Goal: Transaction & Acquisition: Purchase product/service

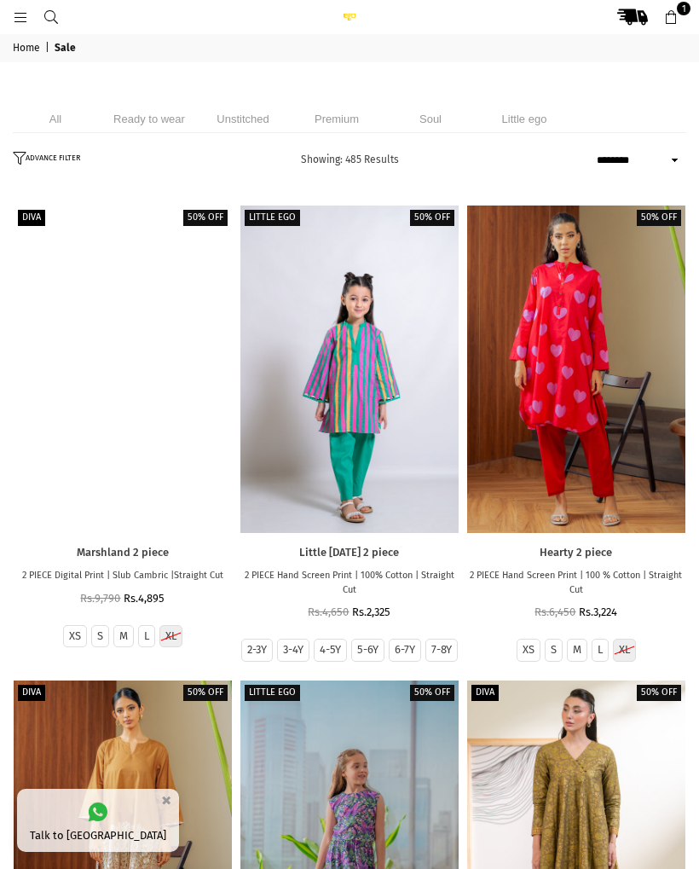
select select "******"
click at [237, 105] on li "Unstitched" at bounding box center [242, 119] width 85 height 28
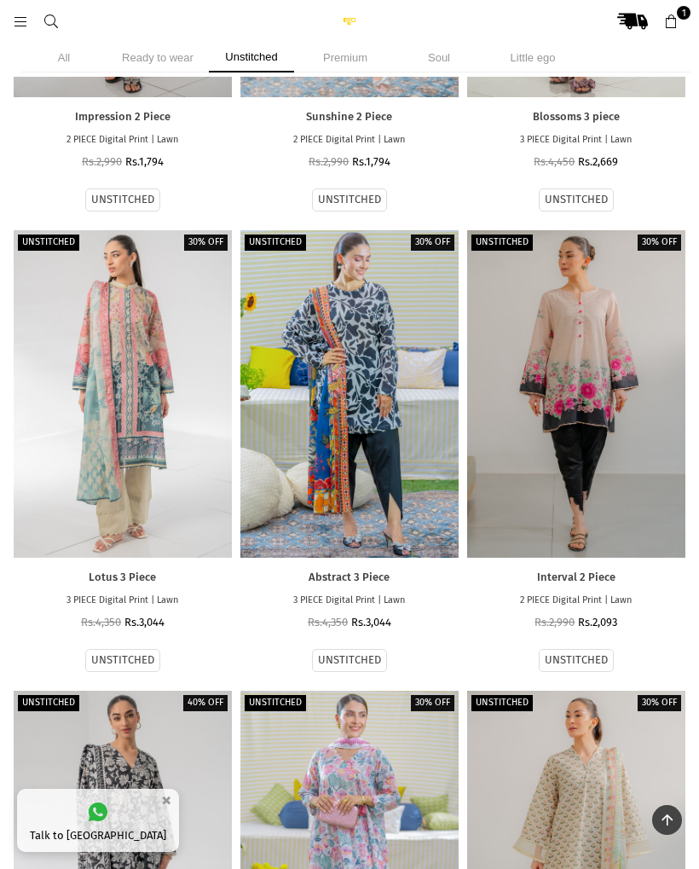
scroll to position [4076, 0]
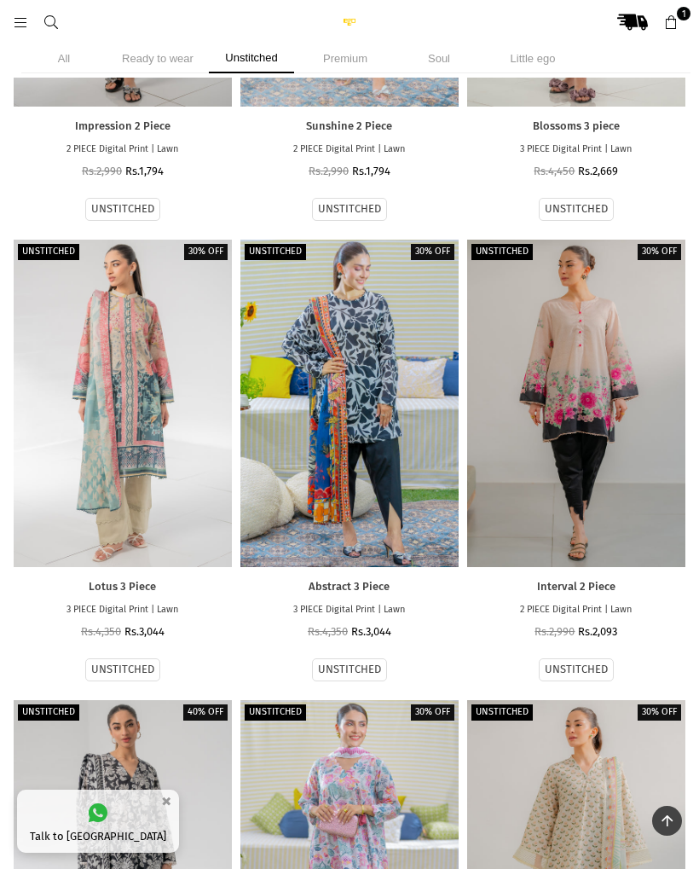
click at [172, 345] on div at bounding box center [123, 402] width 218 height 327
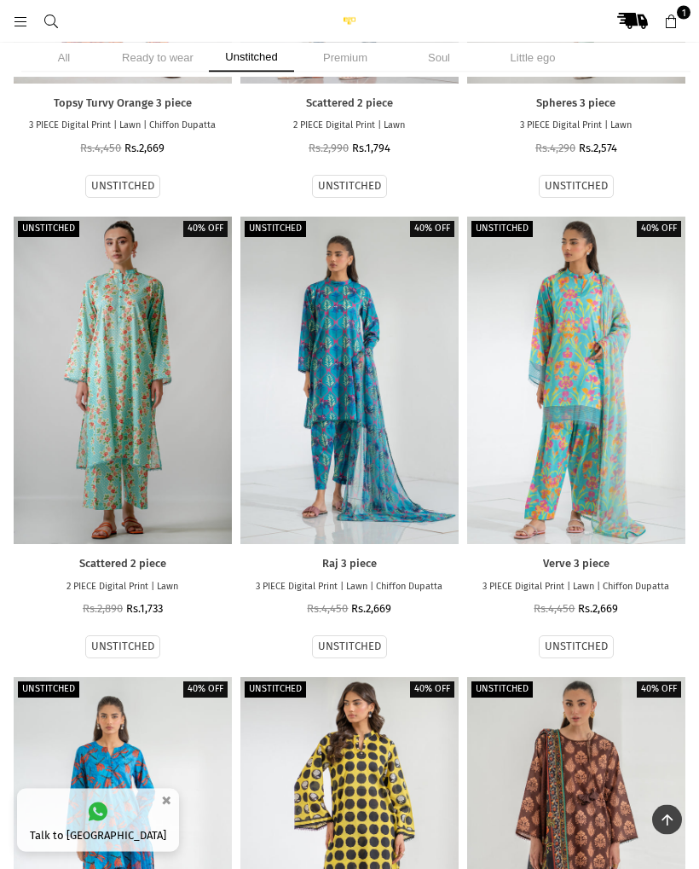
scroll to position [0, 0]
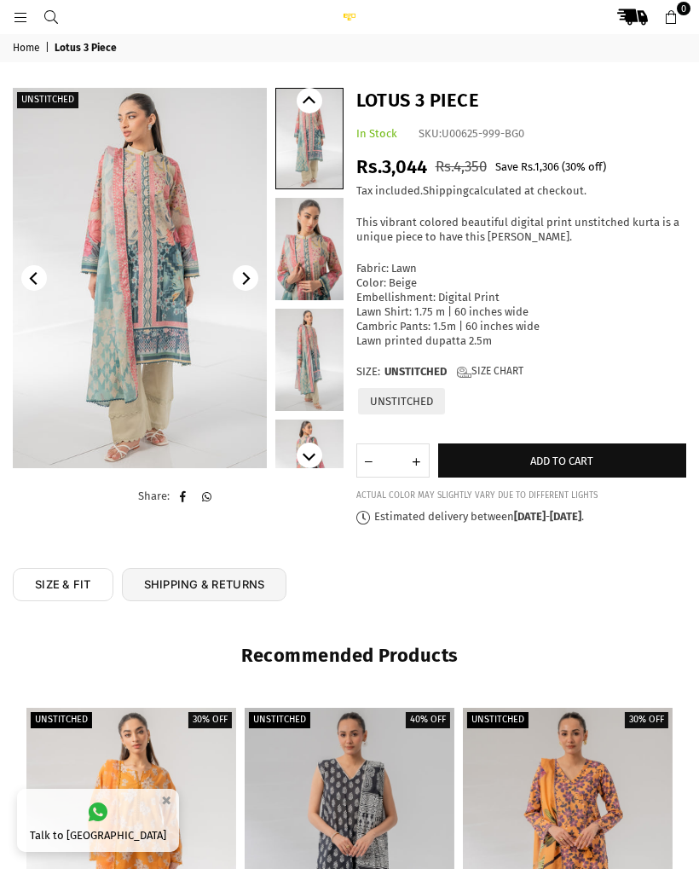
click at [304, 245] on link at bounding box center [309, 249] width 68 height 102
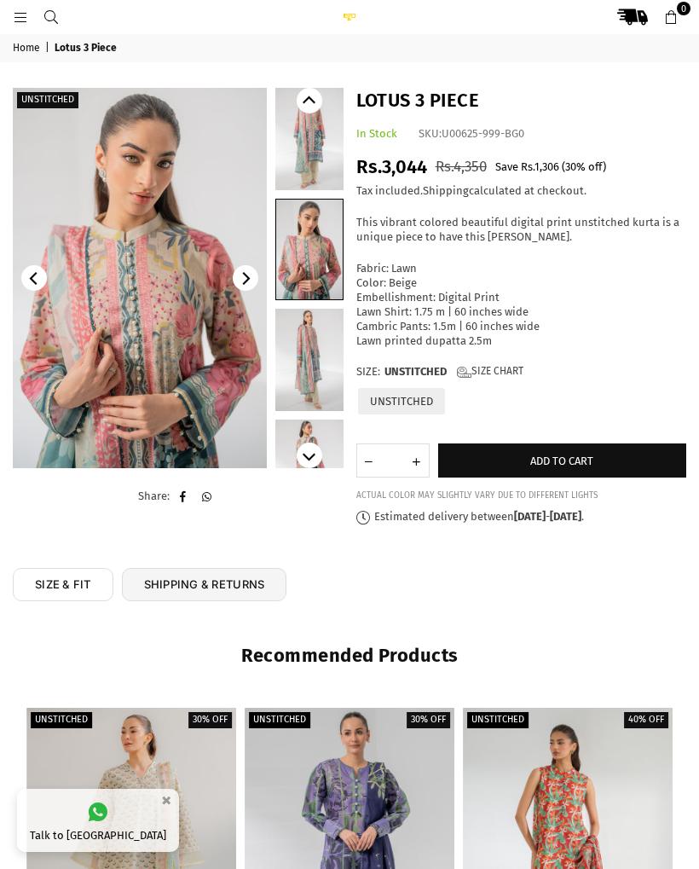
click at [315, 331] on link at bounding box center [309, 360] width 68 height 102
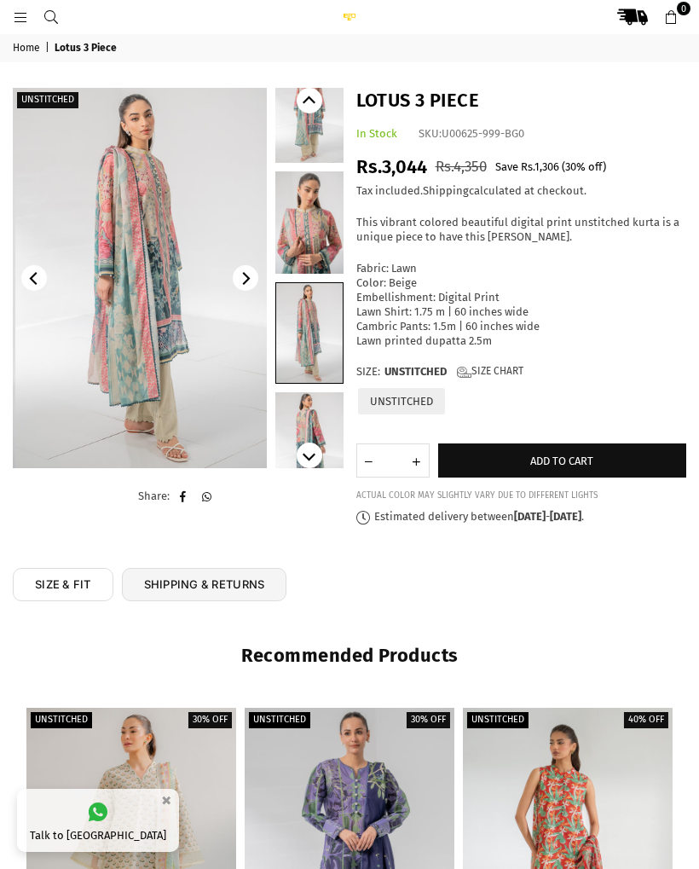
scroll to position [28, 0]
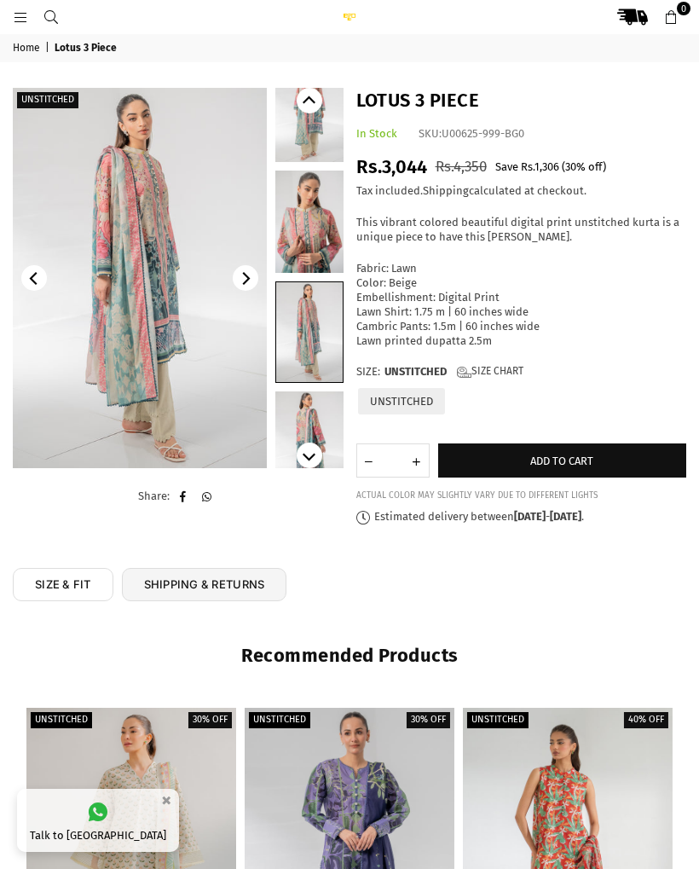
click at [310, 411] on link at bounding box center [309, 442] width 68 height 102
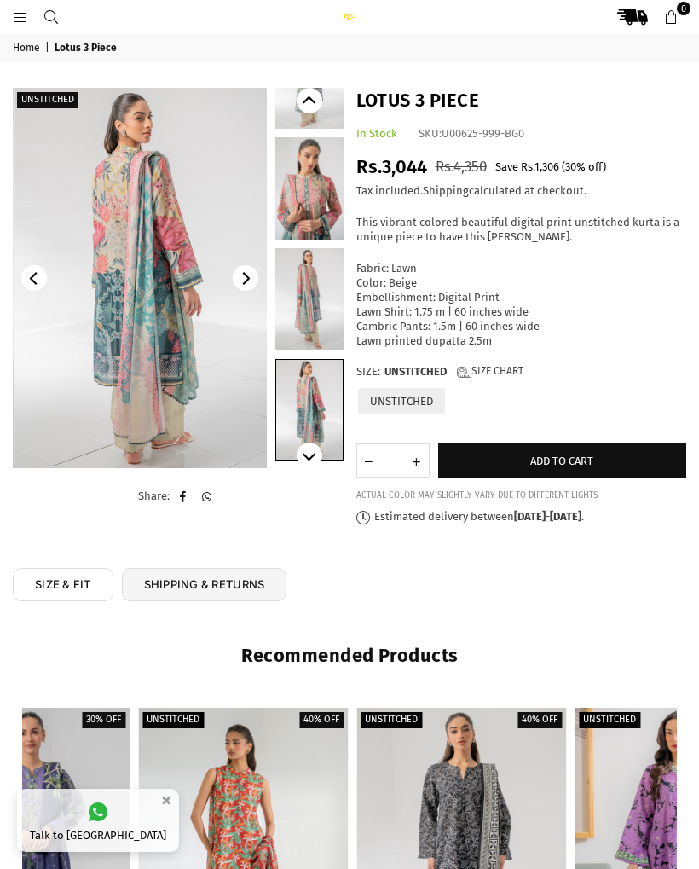
scroll to position [62, 0]
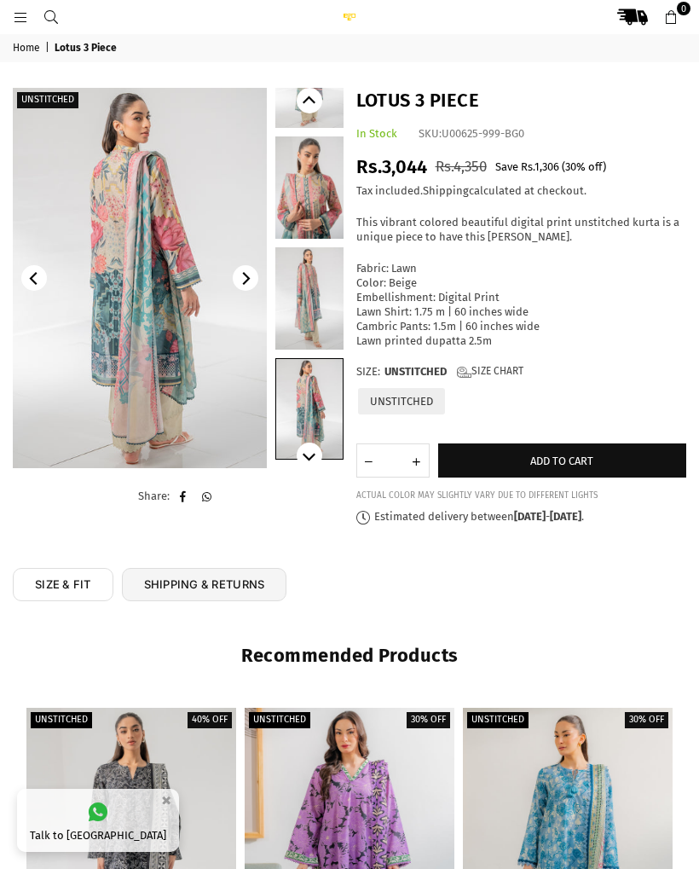
click at [316, 290] on link at bounding box center [309, 298] width 68 height 102
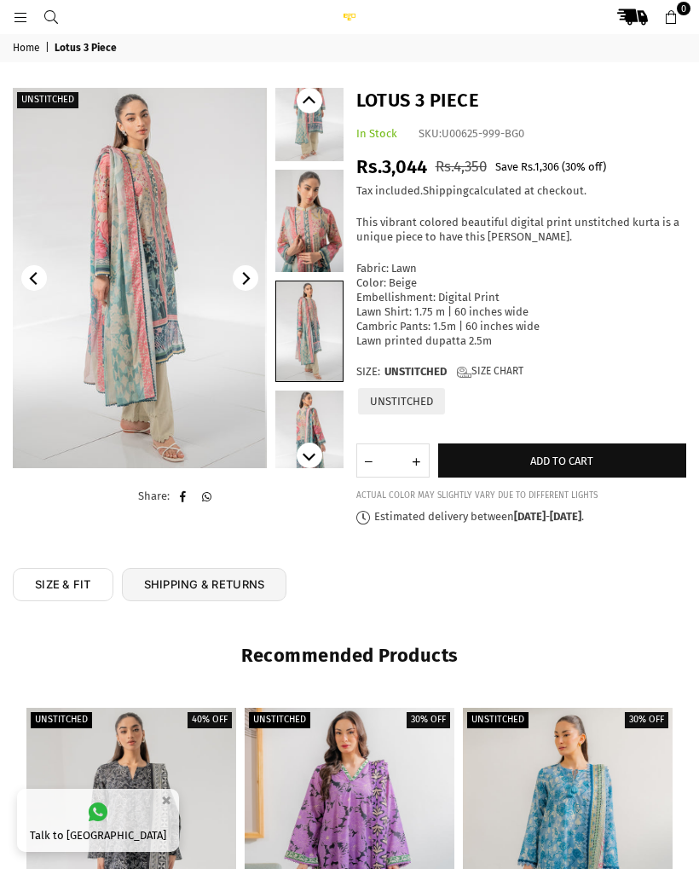
scroll to position [28, 0]
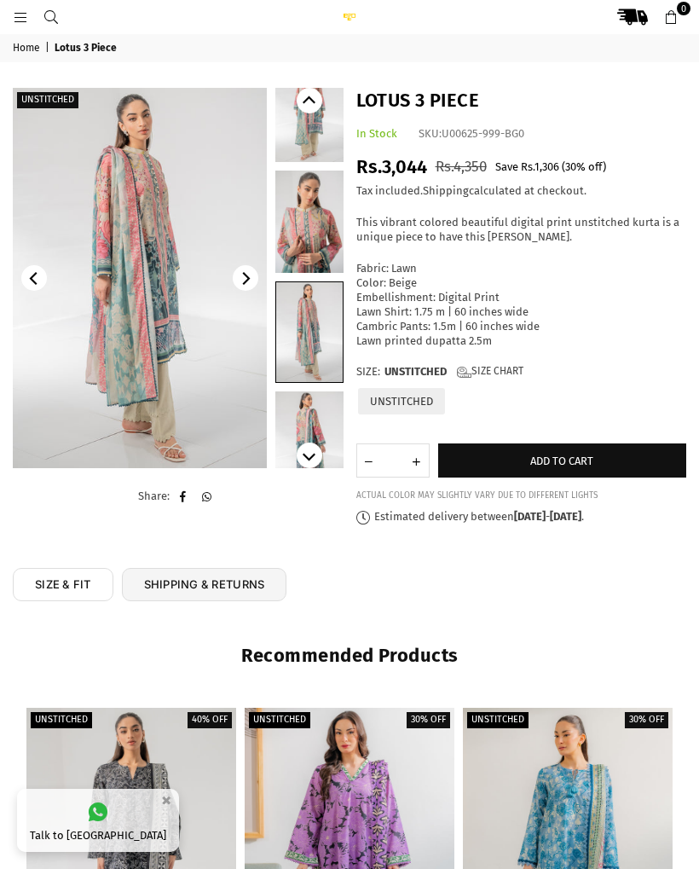
click at [327, 130] on link at bounding box center [309, 111] width 68 height 102
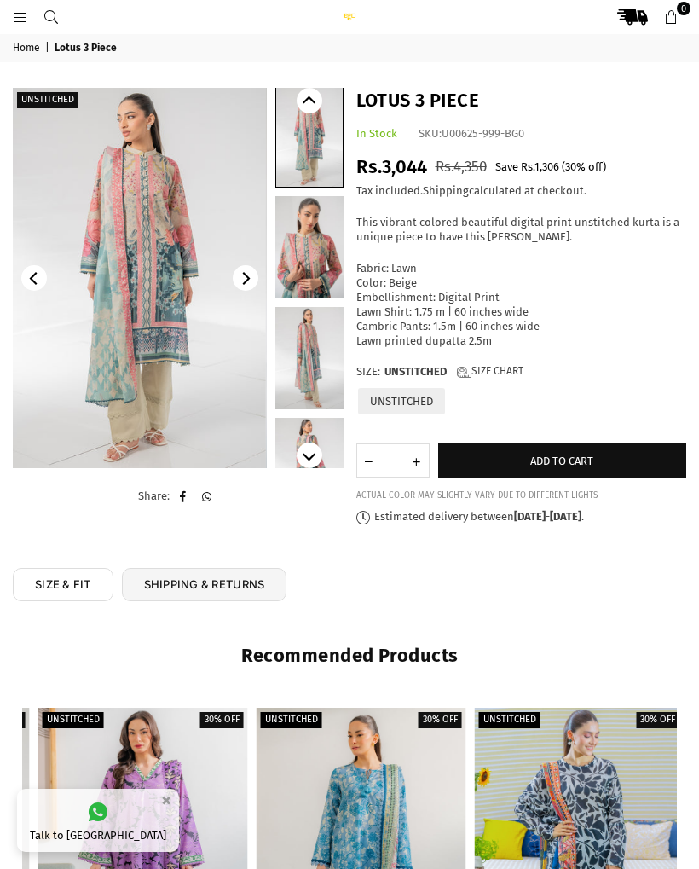
scroll to position [0, 0]
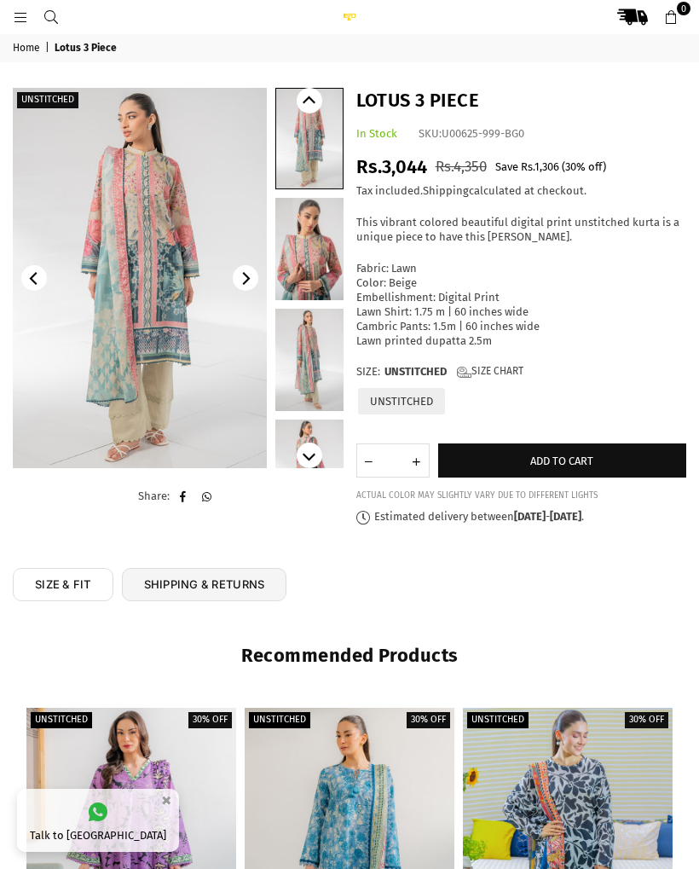
click at [203, 310] on img at bounding box center [140, 278] width 254 height 380
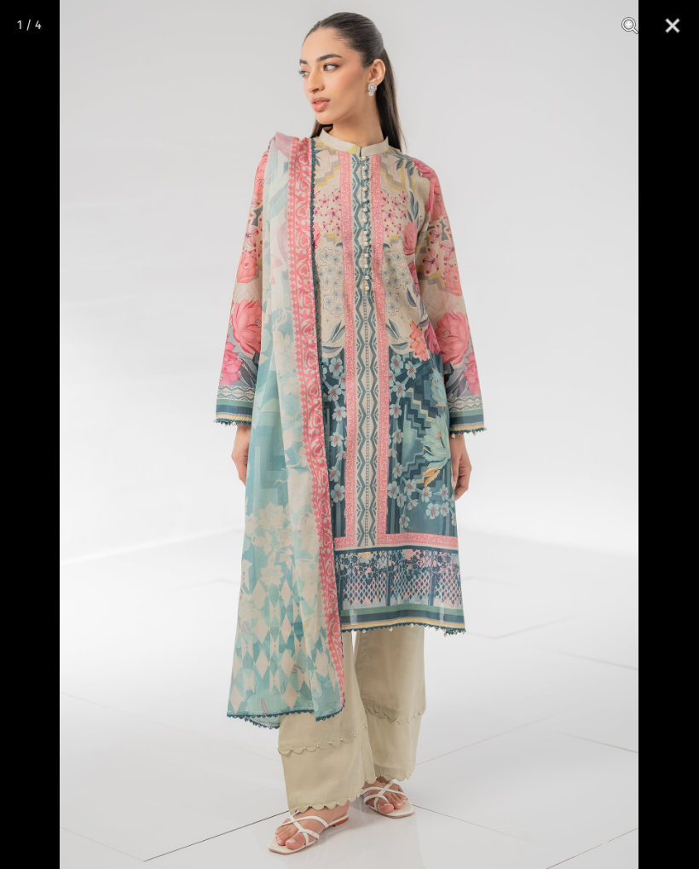
click at [674, 30] on button "Close" at bounding box center [672, 25] width 43 height 51
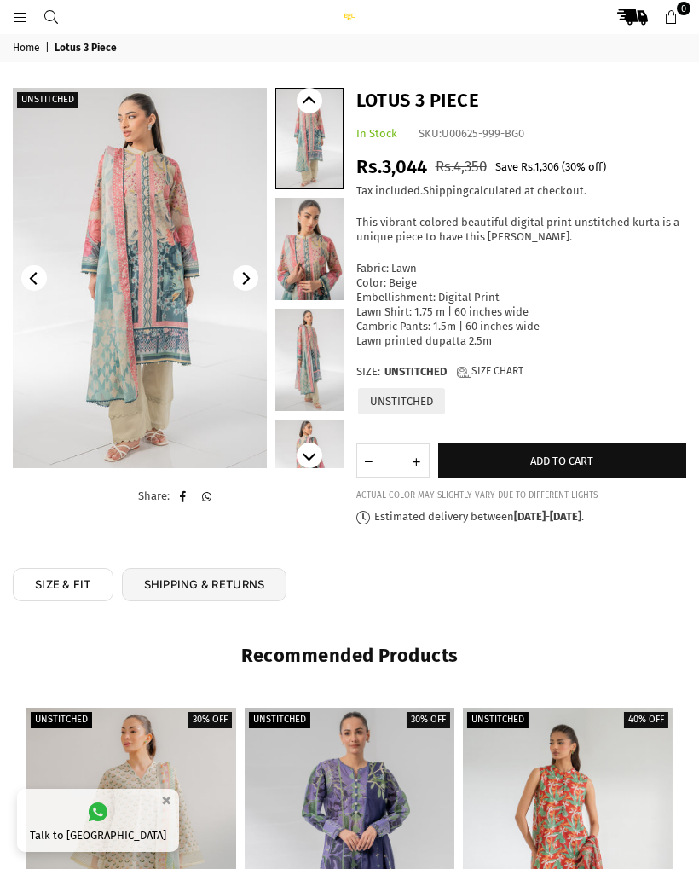
click at [339, 810] on div at bounding box center [350, 865] width 210 height 315
click at [22, 6] on div at bounding box center [45, 17] width 64 height 31
click at [29, 13] on link at bounding box center [20, 16] width 31 height 13
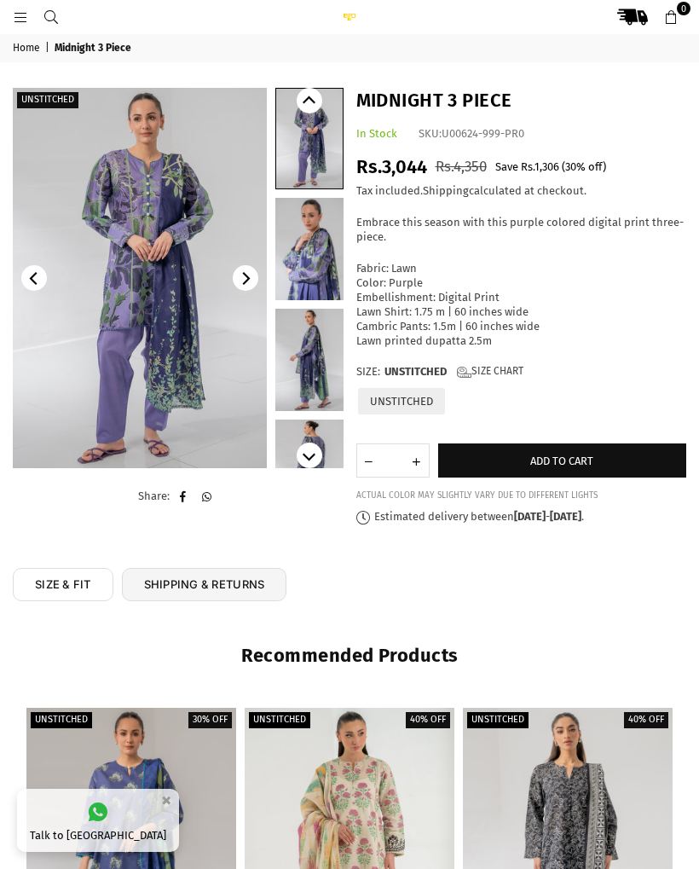
click at [113, 214] on img at bounding box center [140, 278] width 254 height 380
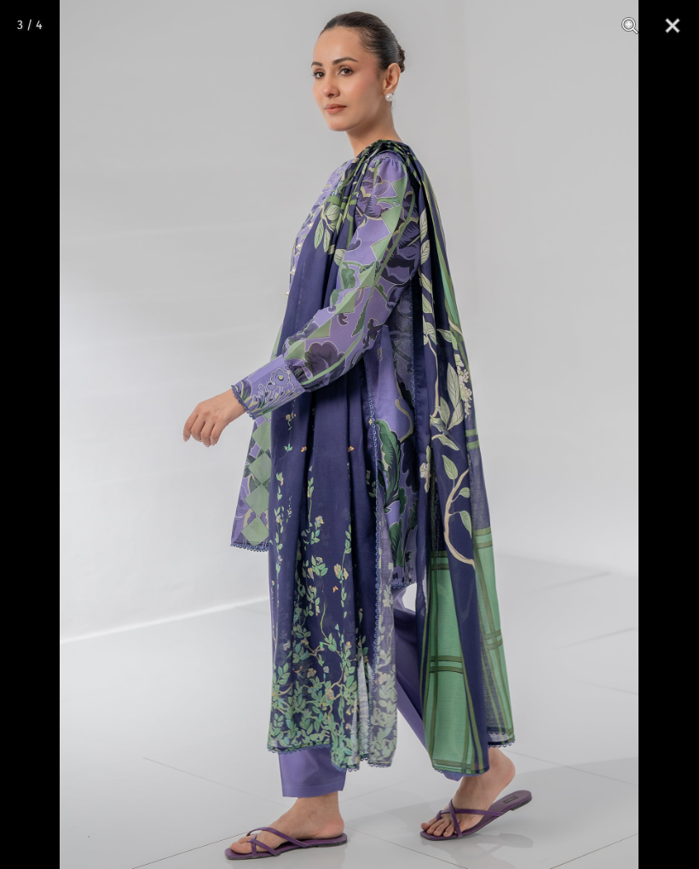
click at [674, 23] on button "Close" at bounding box center [672, 25] width 43 height 51
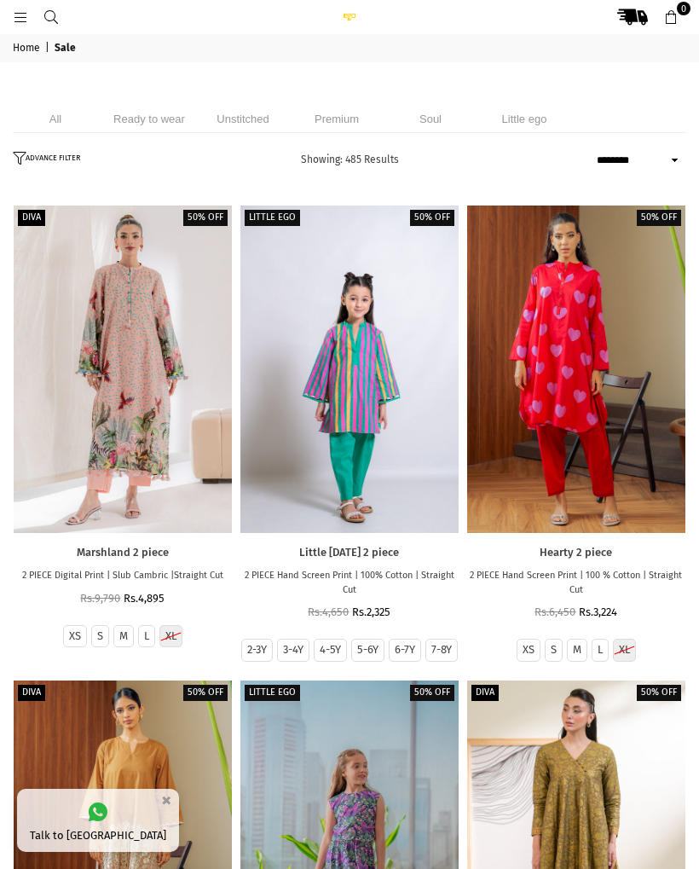
select select "******"
click at [259, 115] on li "Unstitched" at bounding box center [242, 119] width 85 height 28
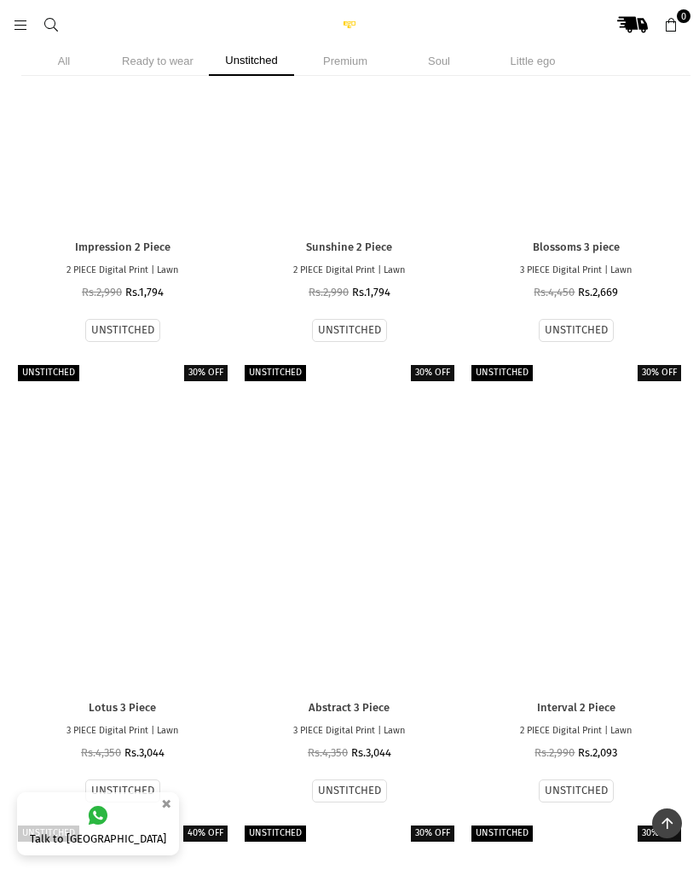
scroll to position [3953, 0]
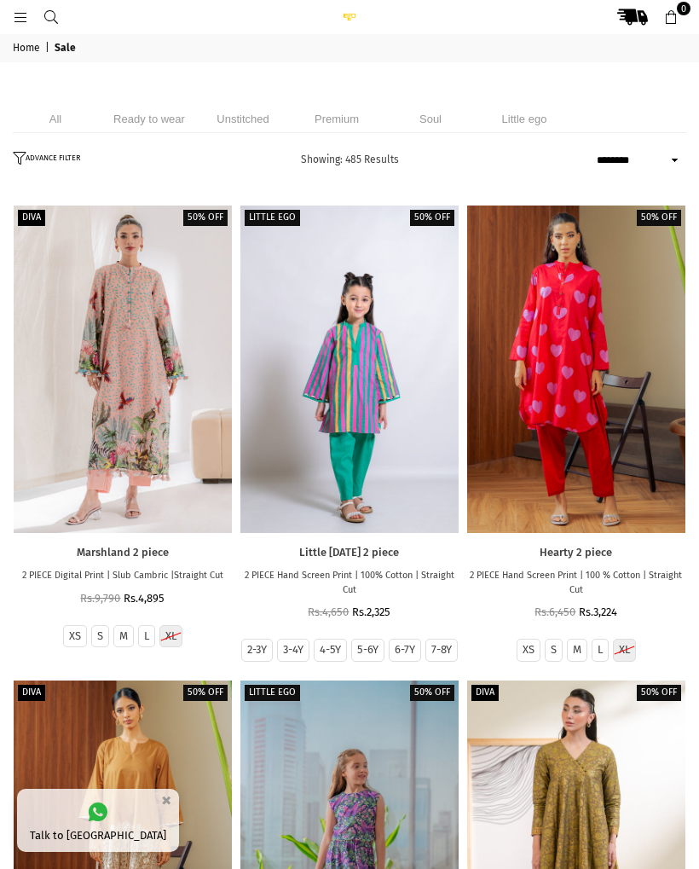
select select "******"
click at [249, 109] on li "Unstitched" at bounding box center [242, 119] width 85 height 28
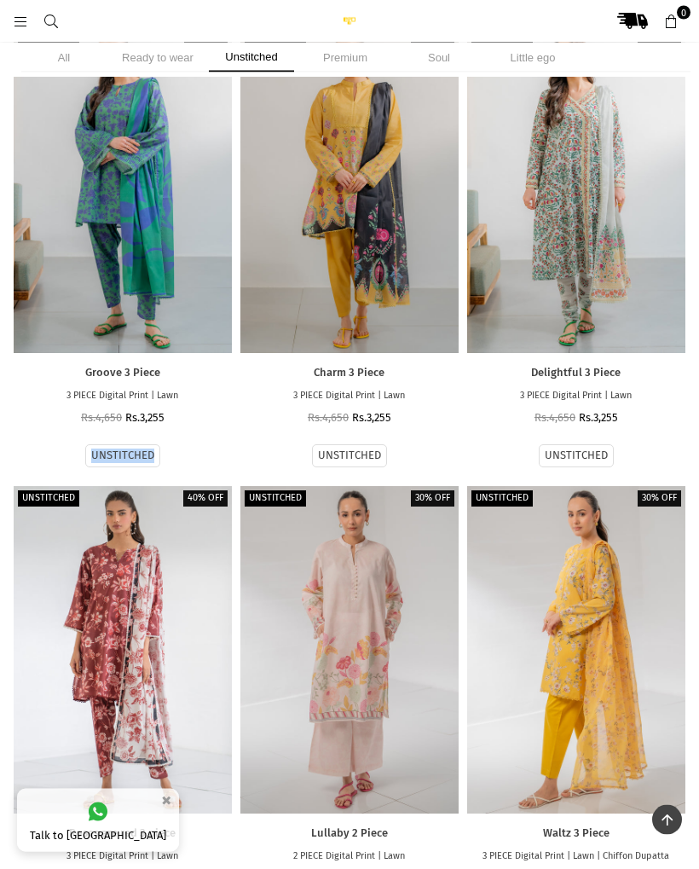
scroll to position [5203, 0]
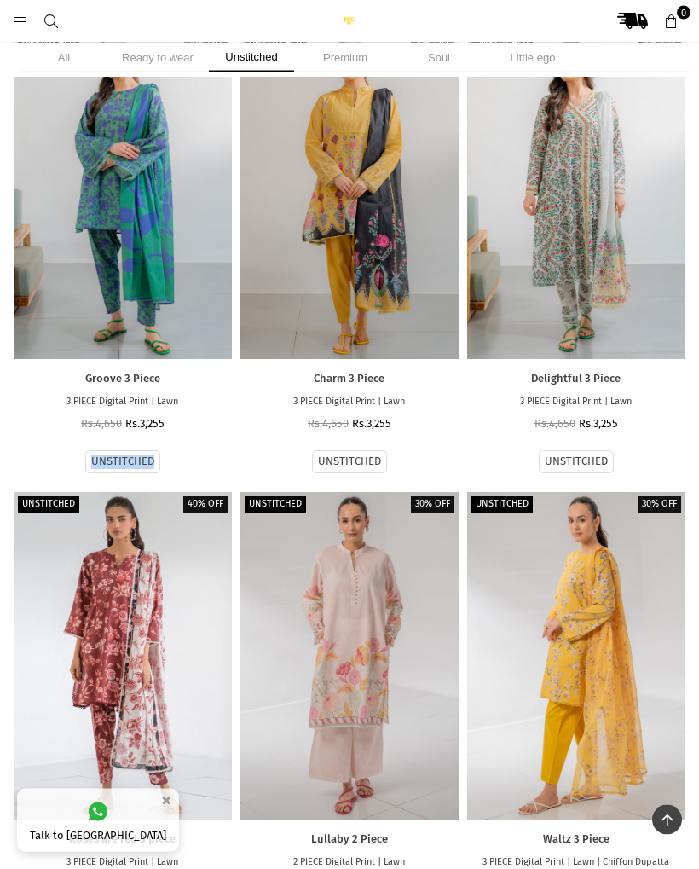
click at [674, 271] on div at bounding box center [576, 195] width 218 height 327
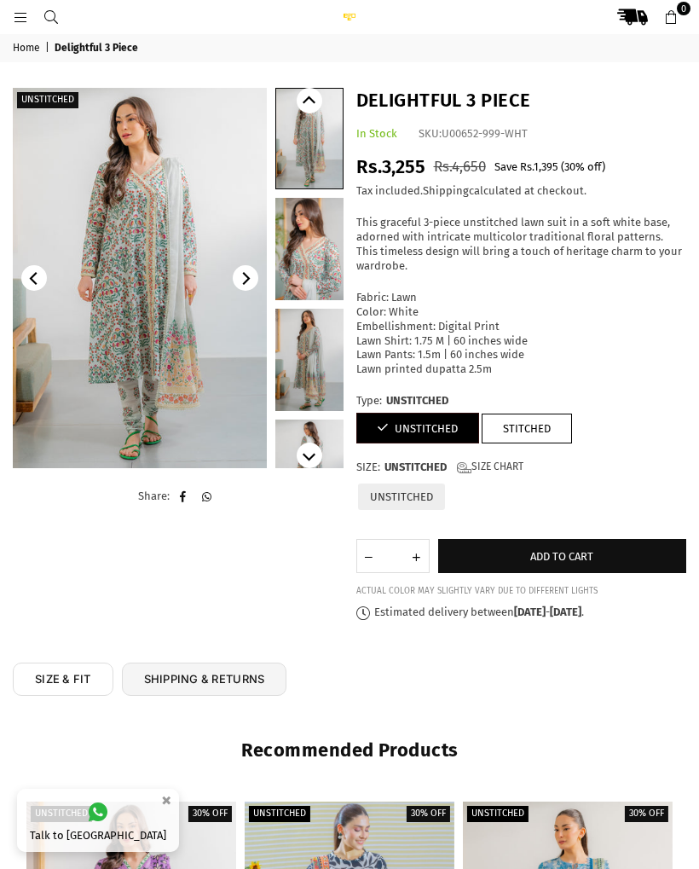
click at [129, 187] on img at bounding box center [140, 278] width 254 height 380
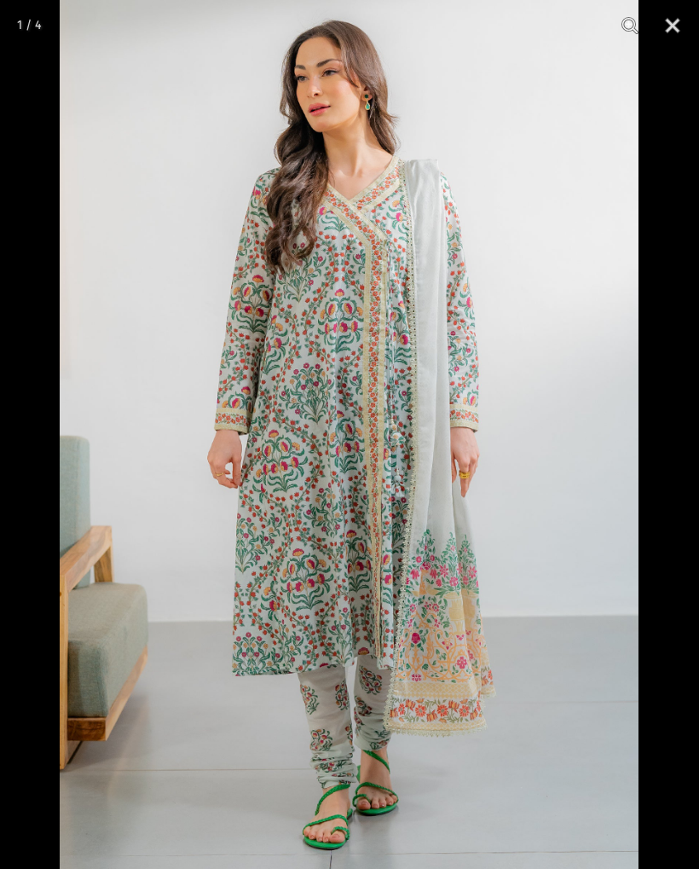
click at [671, 23] on button "Close" at bounding box center [672, 25] width 43 height 51
